Goal: Navigation & Orientation: Find specific page/section

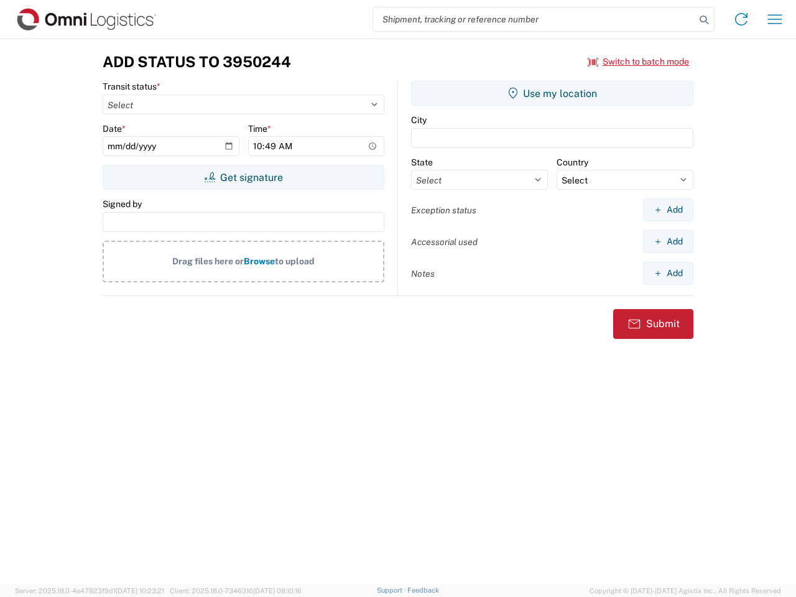
click at [534, 19] on input "search" at bounding box center [534, 19] width 322 height 24
click at [704, 20] on icon at bounding box center [703, 19] width 17 height 17
click at [741, 19] on icon at bounding box center [741, 19] width 20 height 20
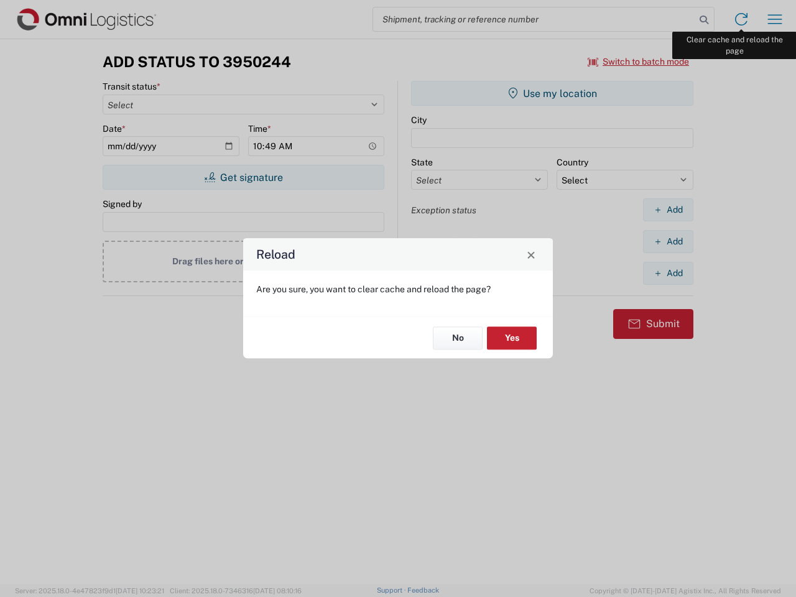
click at [774, 19] on div "Reload Are you sure, you want to clear cache and reload the page? No Yes" at bounding box center [398, 298] width 796 height 597
click at [638, 62] on div "Reload Are you sure, you want to clear cache and reload the page? No Yes" at bounding box center [398, 298] width 796 height 597
click at [243, 177] on div "Reload Are you sure, you want to clear cache and reload the page? No Yes" at bounding box center [398, 298] width 796 height 597
click at [552, 93] on div "Reload Are you sure, you want to clear cache and reload the page? No Yes" at bounding box center [398, 298] width 796 height 597
click at [667, 209] on div "Reload Are you sure, you want to clear cache and reload the page? No Yes" at bounding box center [398, 298] width 796 height 597
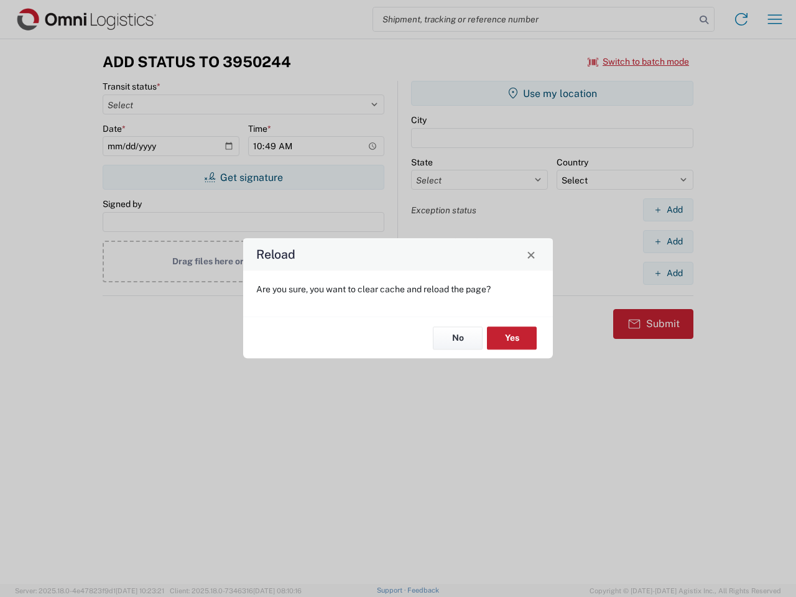
click at [667, 241] on div "Reload Are you sure, you want to clear cache and reload the page? No Yes" at bounding box center [398, 298] width 796 height 597
click at [667, 273] on div "Reload Are you sure, you want to clear cache and reload the page? No Yes" at bounding box center [398, 298] width 796 height 597
